Goal: Task Accomplishment & Management: Complete application form

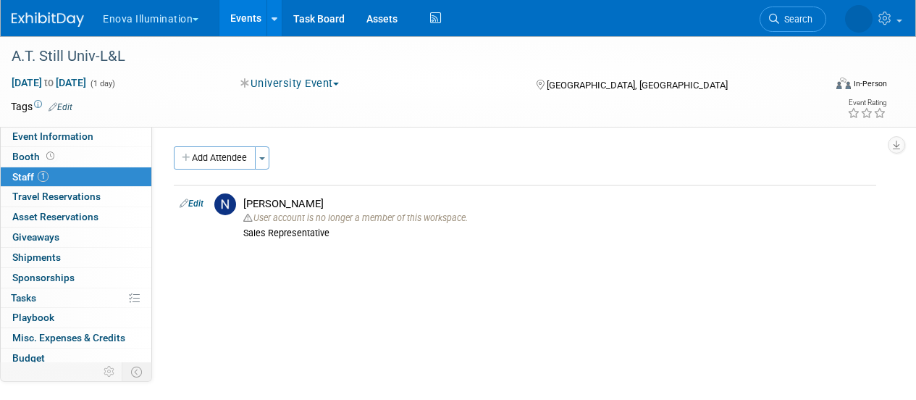
click at [45, 19] on img at bounding box center [48, 19] width 72 height 14
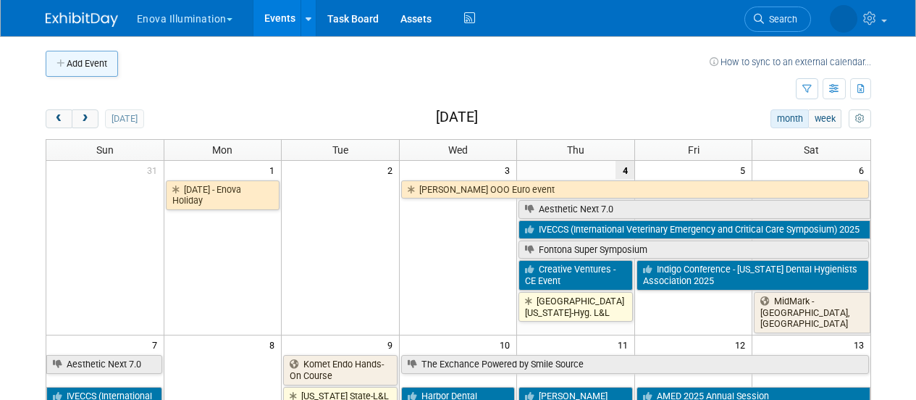
click at [58, 75] on button "Add Event" at bounding box center [82, 64] width 72 height 26
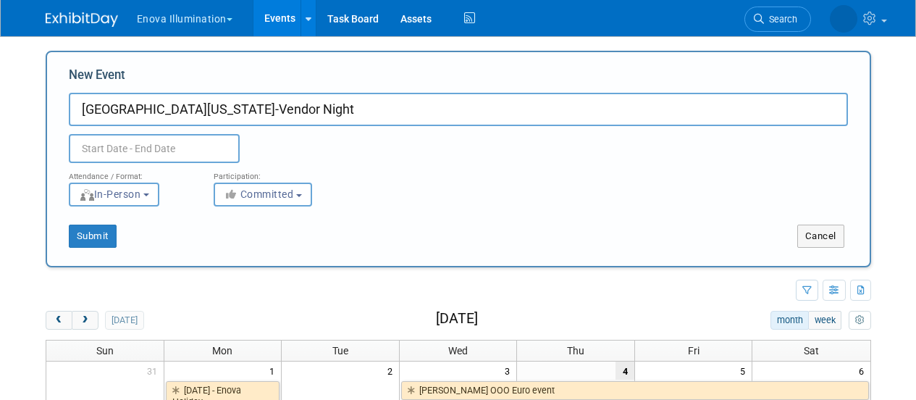
type input "Univ of Maryland-Vendor Night"
click at [128, 150] on body "Enova Illumination Choose Workspace: enova Enova Illumination Enova Illuminatio…" at bounding box center [458, 200] width 916 height 400
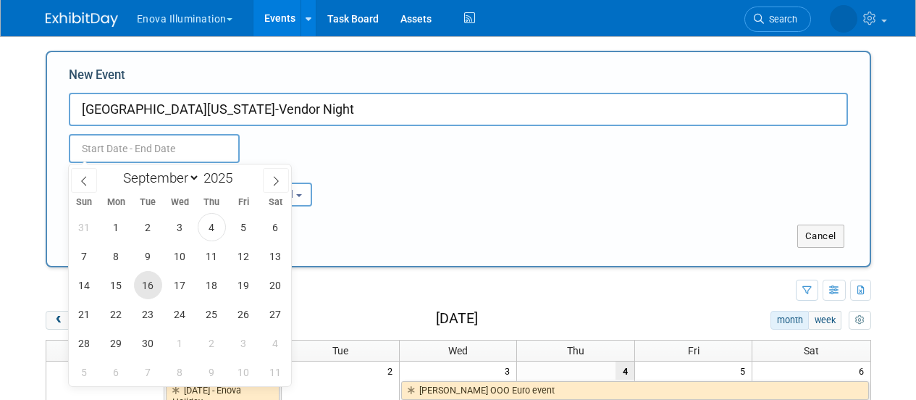
click at [158, 281] on span "16" at bounding box center [148, 285] width 28 height 28
click at [148, 285] on span "16" at bounding box center [148, 285] width 28 height 28
type input "Sep 16, 2025 to Sep 16, 2025"
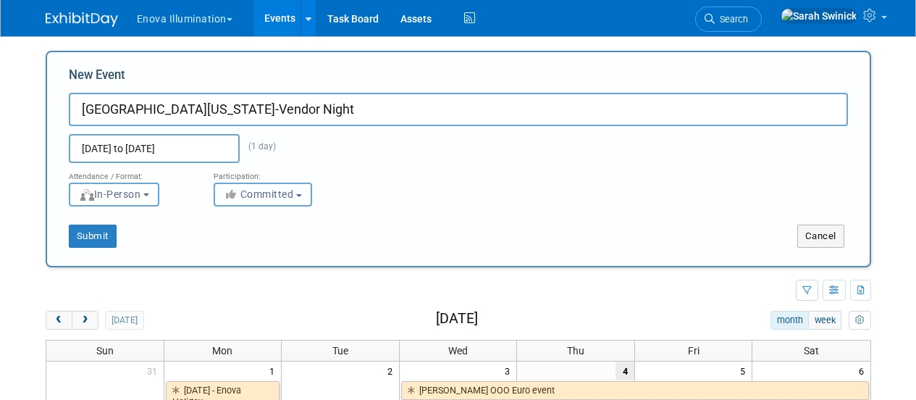
click at [300, 206] on button "Committed" at bounding box center [263, 194] width 98 height 24
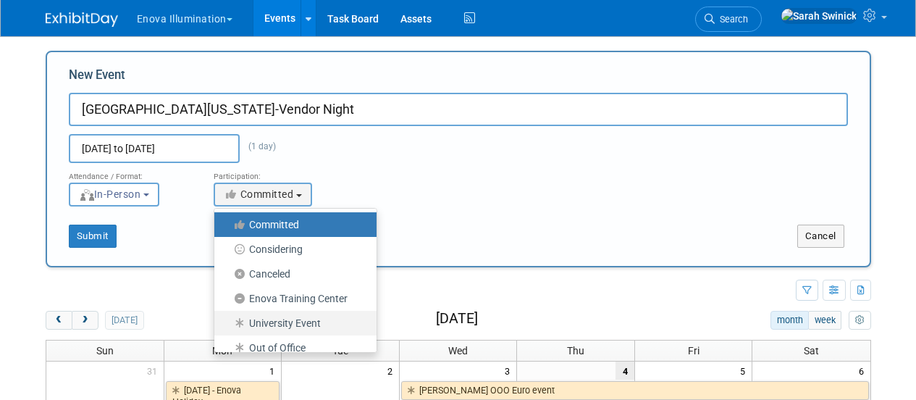
click at [280, 321] on label "University Event" at bounding box center [292, 323] width 140 height 19
click at [227, 321] on input "University Event" at bounding box center [222, 323] width 9 height 9
select select "103"
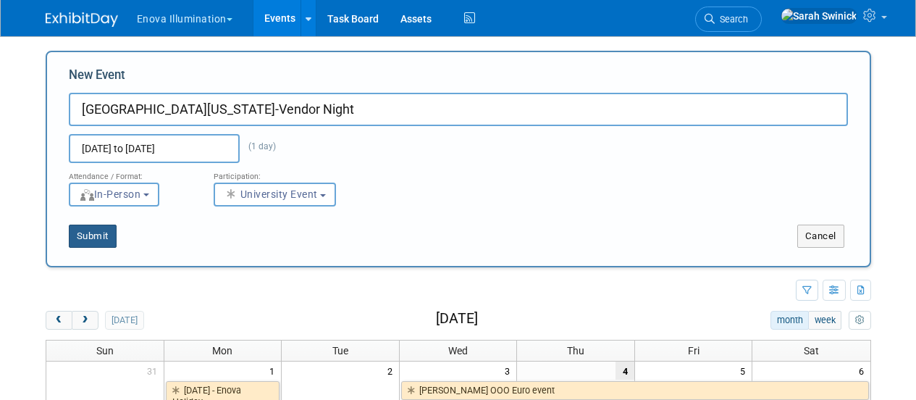
click at [103, 235] on button "Submit" at bounding box center [93, 235] width 48 height 23
click at [186, 301] on td at bounding box center [421, 290] width 750 height 25
click at [97, 22] on img at bounding box center [82, 19] width 72 height 14
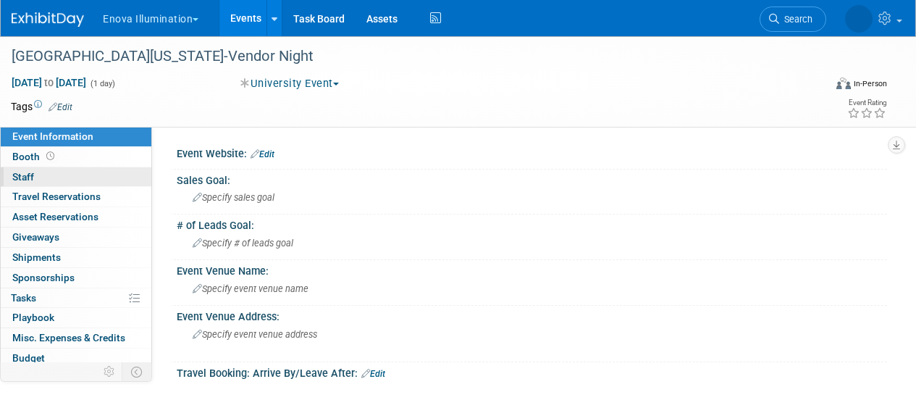
click at [76, 177] on link "0 Staff 0" at bounding box center [76, 177] width 151 height 20
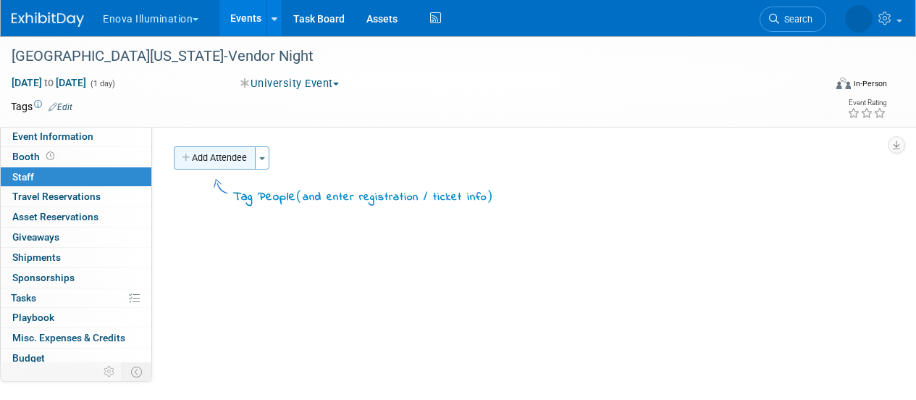
click at [223, 161] on button "Add Attendee" at bounding box center [215, 157] width 82 height 23
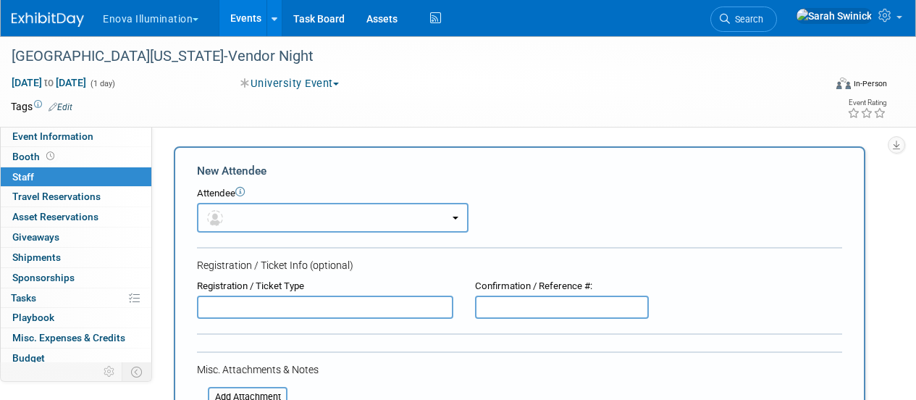
click at [280, 227] on button "button" at bounding box center [333, 218] width 272 height 30
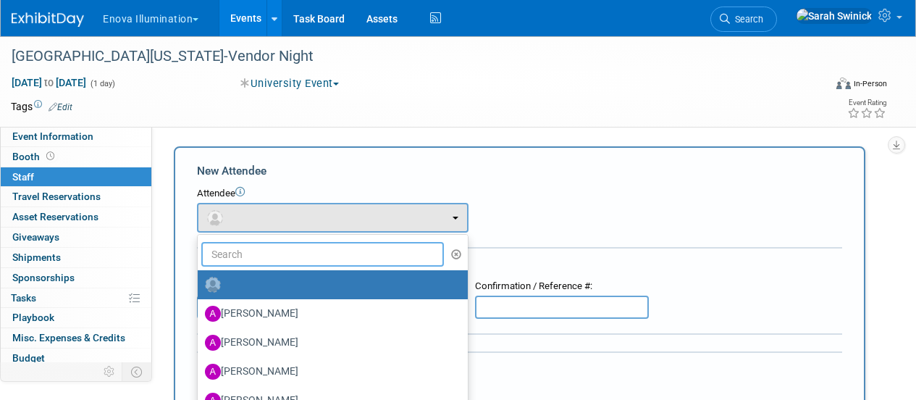
click at [275, 253] on input "text" at bounding box center [322, 254] width 243 height 25
type input "a"
type input "wa"
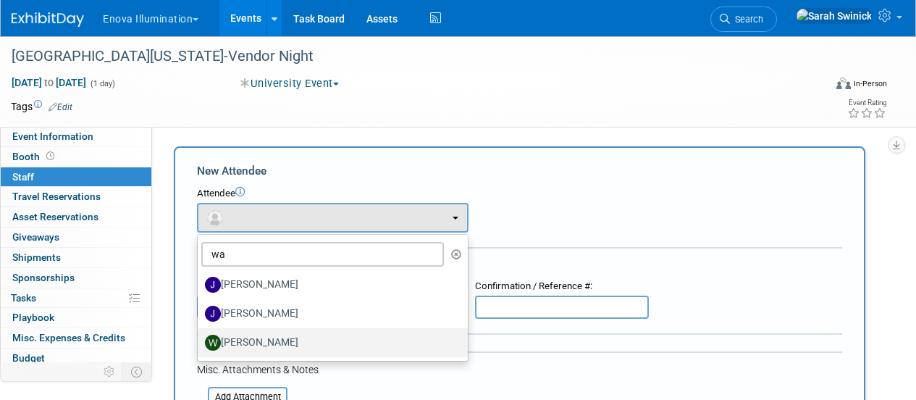
click at [314, 337] on label "[PERSON_NAME]" at bounding box center [329, 342] width 248 height 23
click at [200, 337] on input "[PERSON_NAME]" at bounding box center [194, 340] width 9 height 9
select select "3eb7092d-c150-499e-a899-c5b8fbcd7a0a"
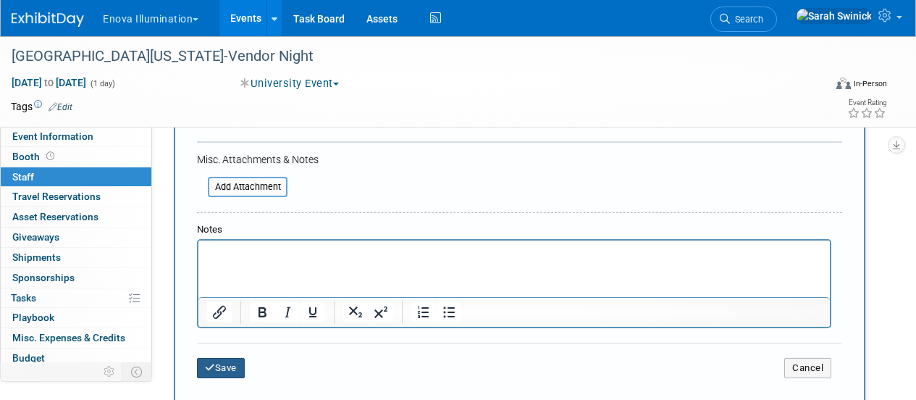
click at [229, 366] on button "Save" at bounding box center [221, 368] width 48 height 20
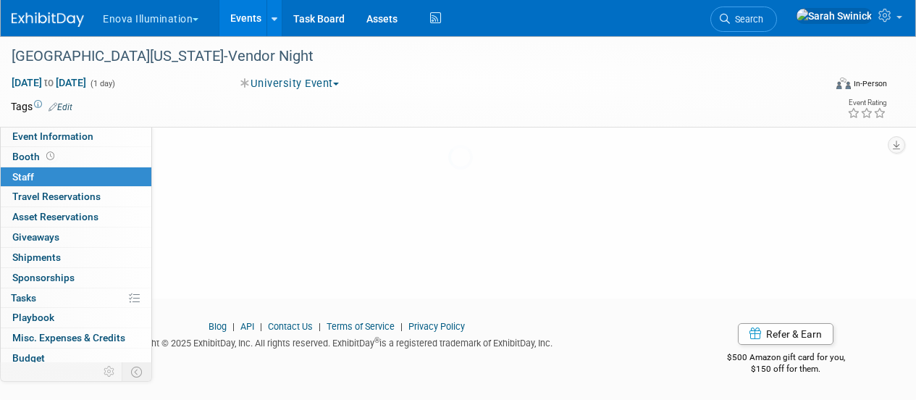
scroll to position [186, 0]
click at [83, 145] on link "Event Information" at bounding box center [76, 137] width 151 height 20
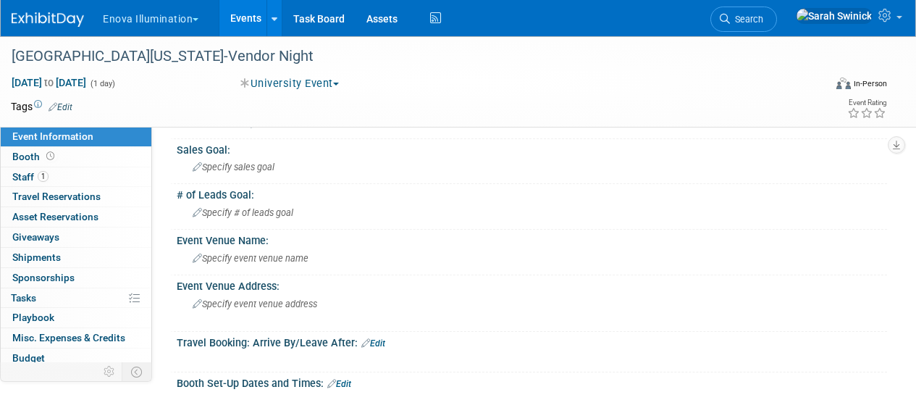
scroll to position [37, 0]
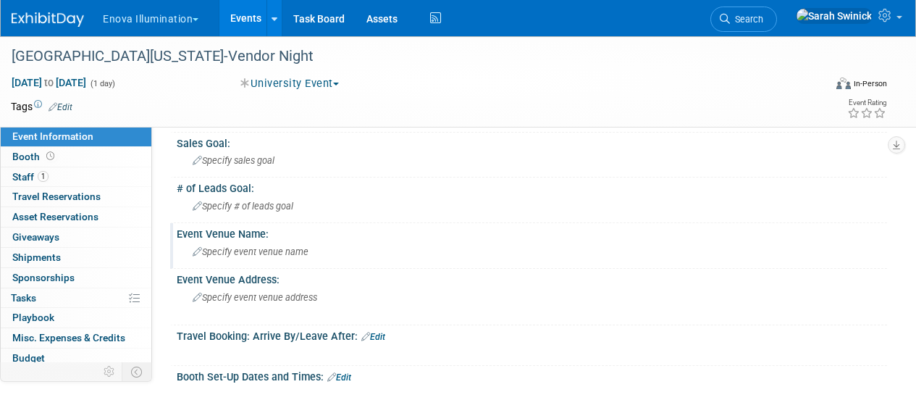
click at [335, 251] on div "Specify event venue name" at bounding box center [532, 251] width 689 height 22
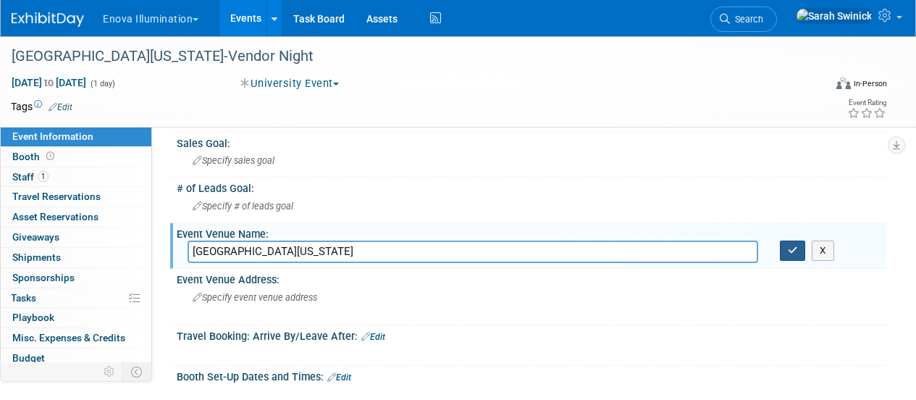
type input "[GEOGRAPHIC_DATA][US_STATE]"
click at [792, 251] on icon "button" at bounding box center [793, 249] width 10 height 9
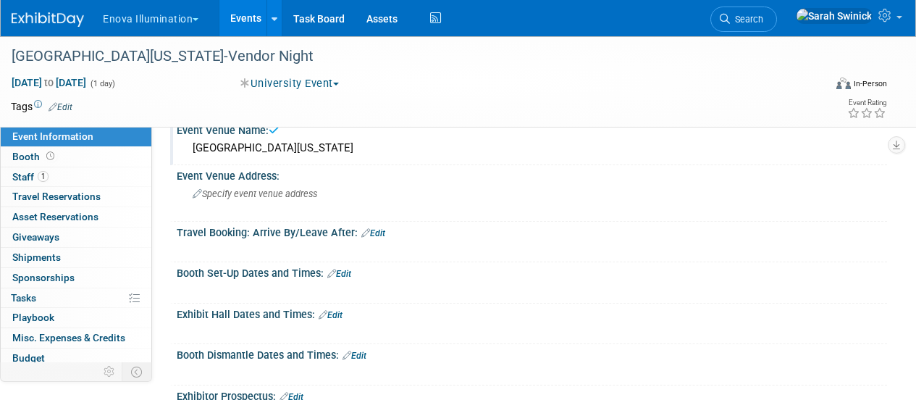
scroll to position [156, 0]
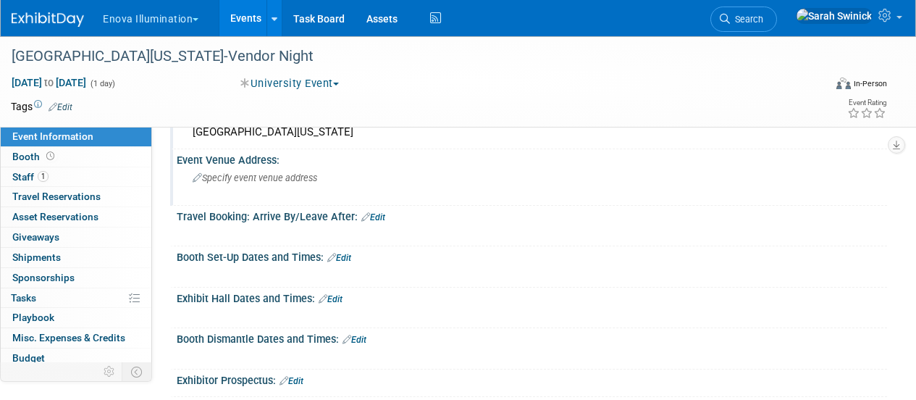
click at [403, 182] on div "Specify event venue address" at bounding box center [325, 183] width 274 height 33
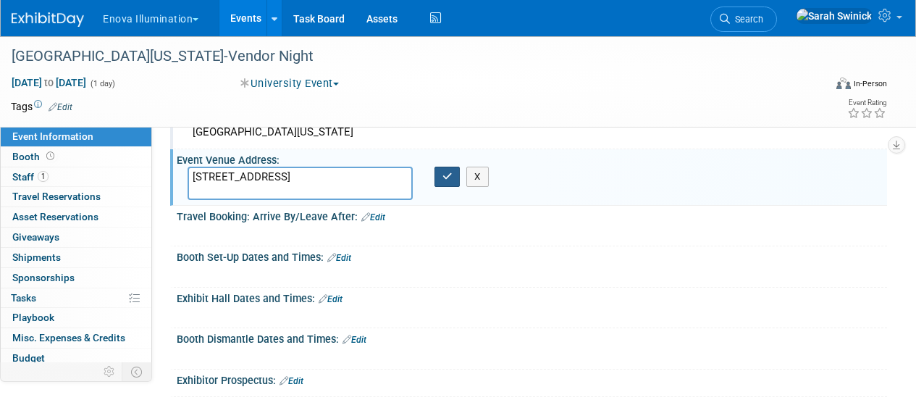
type textarea "[STREET_ADDRESS]"
click at [447, 176] on icon "button" at bounding box center [447, 176] width 10 height 9
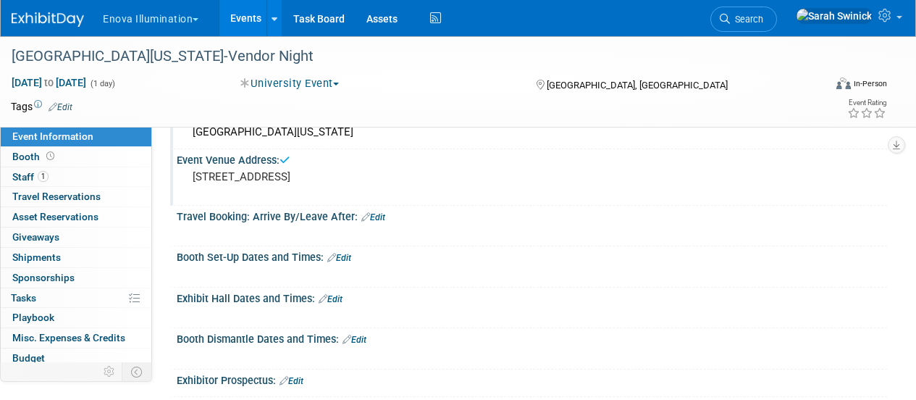
click at [336, 298] on link "Edit" at bounding box center [331, 299] width 24 height 10
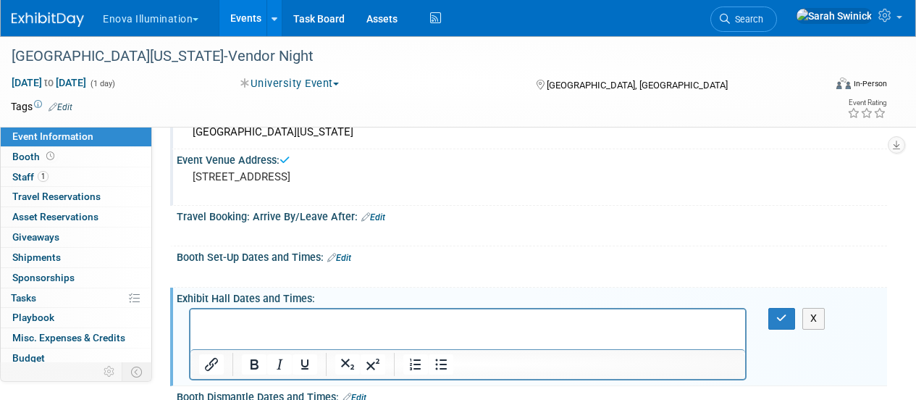
scroll to position [0, 0]
click at [781, 318] on icon "button" at bounding box center [781, 318] width 11 height 10
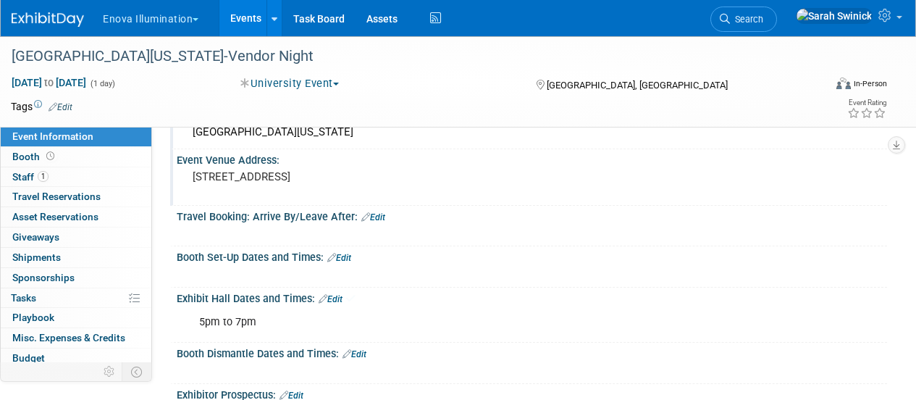
click at [769, 329] on div "5pm to 7pm X" at bounding box center [532, 321] width 710 height 34
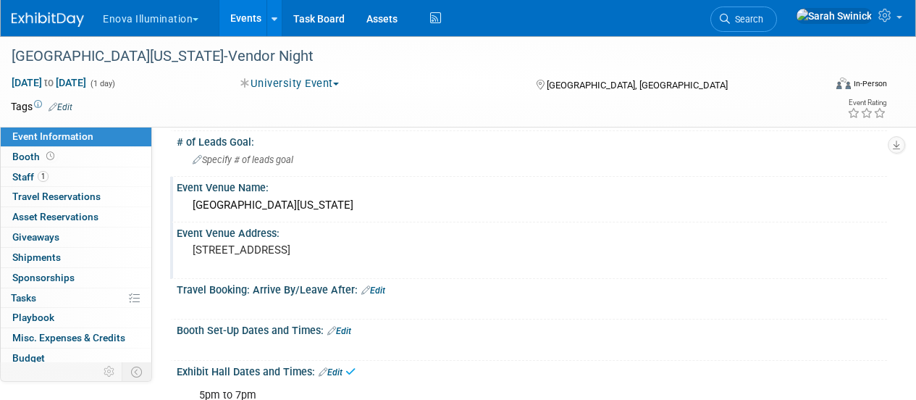
scroll to position [80, 0]
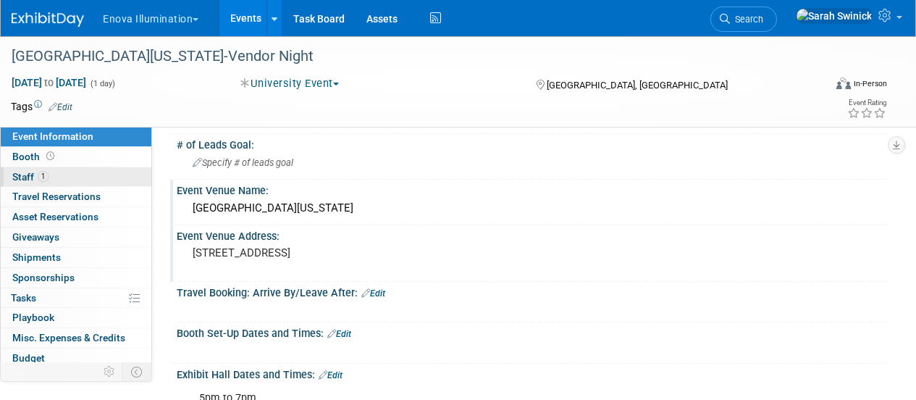
click at [90, 178] on link "1 Staff 1" at bounding box center [76, 177] width 151 height 20
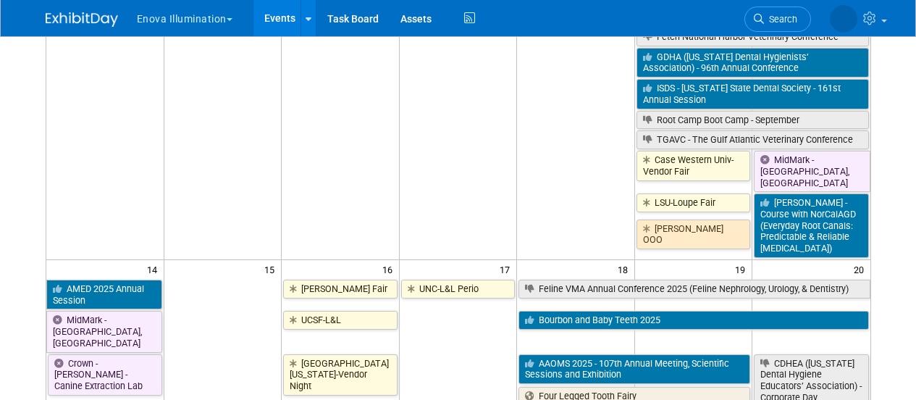
scroll to position [518, 0]
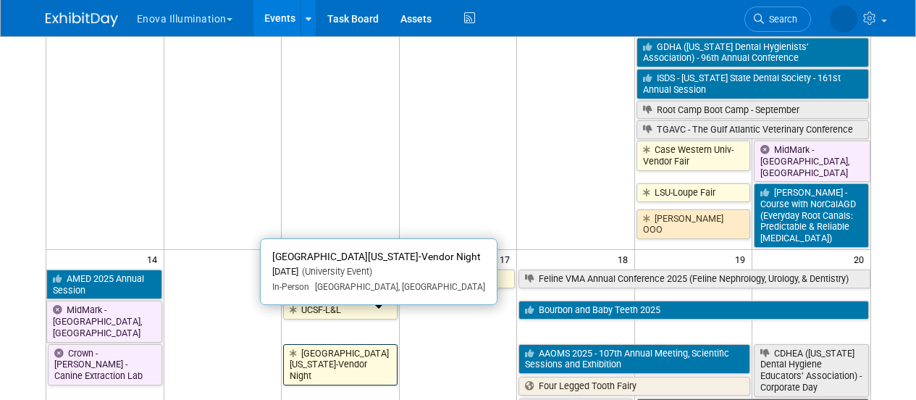
click at [346, 344] on link "[GEOGRAPHIC_DATA][US_STATE]-Vendor Night" at bounding box center [340, 364] width 114 height 41
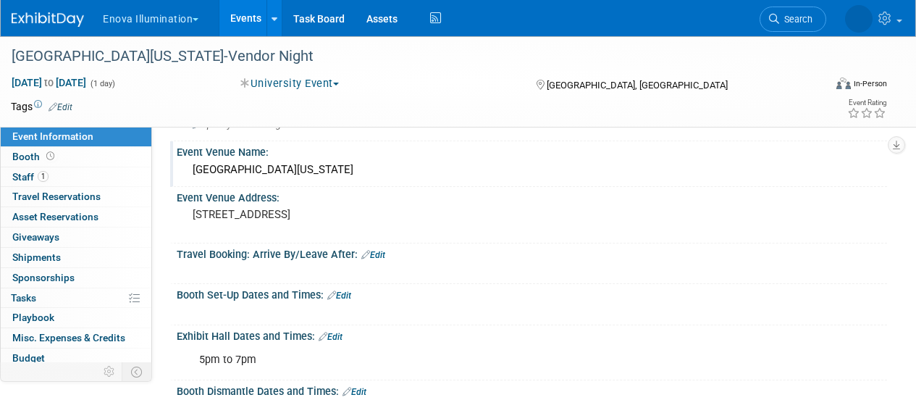
scroll to position [122, 0]
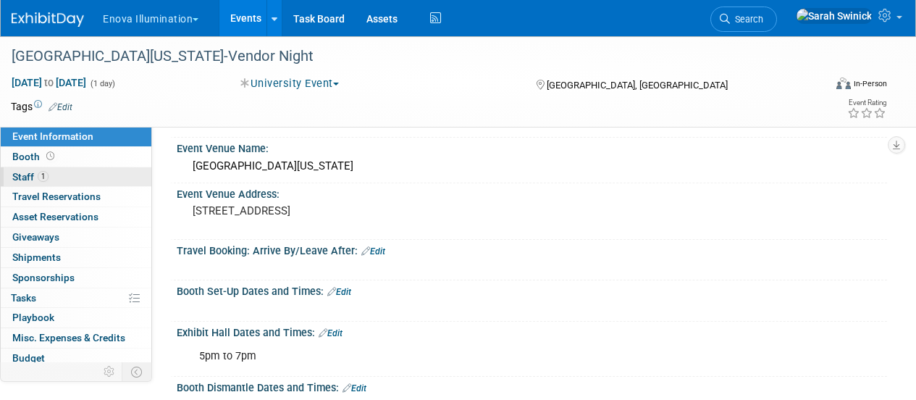
click at [46, 180] on span "1" at bounding box center [43, 176] width 11 height 11
